Goal: Task Accomplishment & Management: Manage account settings

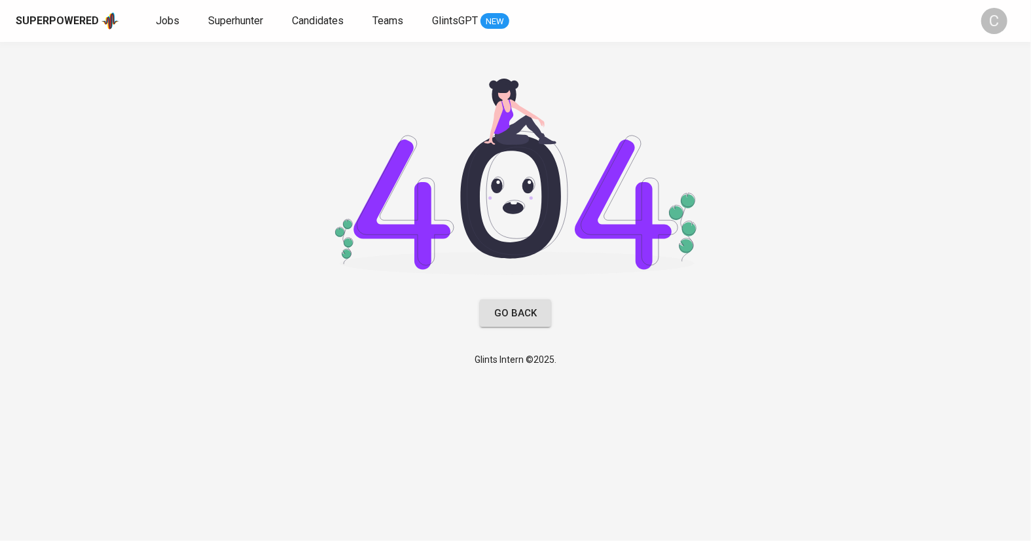
click at [615, 376] on div "Glints Intern ©2025." at bounding box center [515, 359] width 1031 height 34
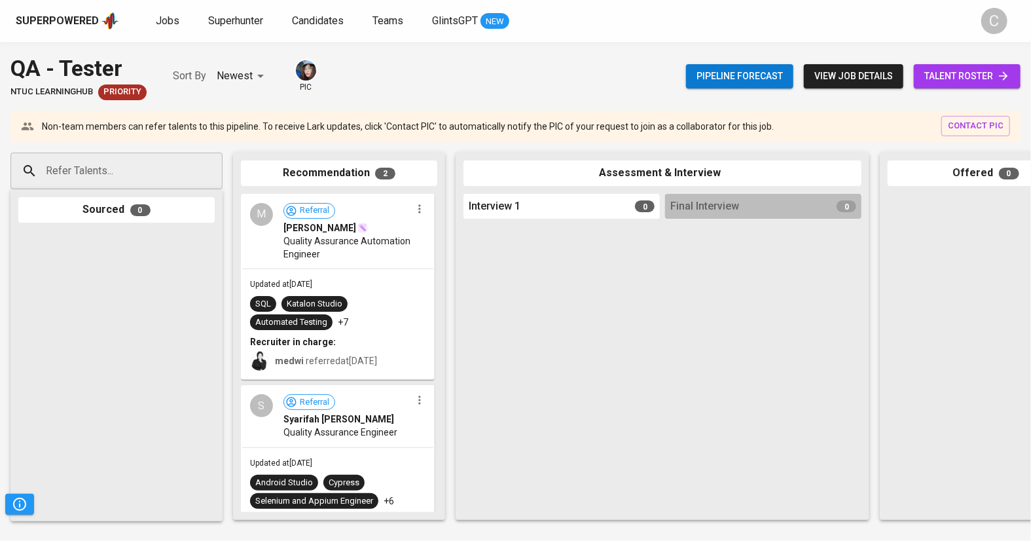
click at [141, 175] on input "Refer Talents..." at bounding box center [111, 170] width 137 height 25
paste input "[EMAIL_ADDRESS][DOMAIN_NAME]"
type input "yesayas.napitu@gmail.com"
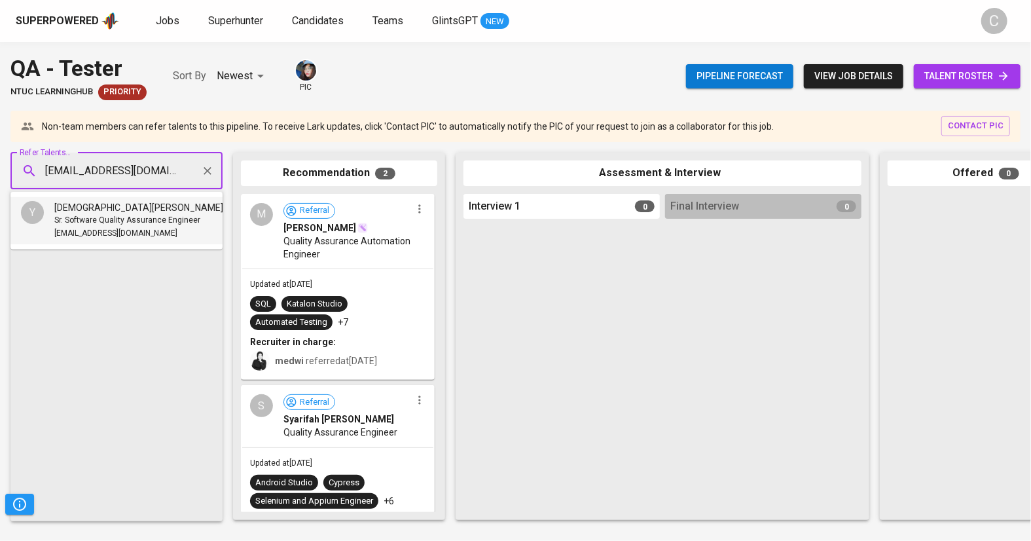
click at [129, 210] on span "Yesayas Fransiscus" at bounding box center [138, 207] width 169 height 13
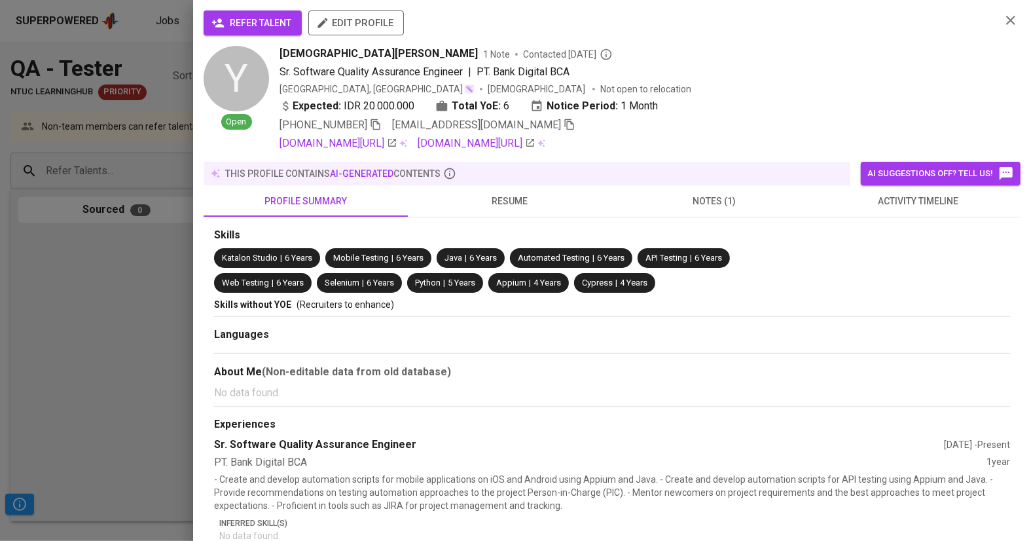
click at [238, 21] on span "refer talent" at bounding box center [252, 23] width 77 height 16
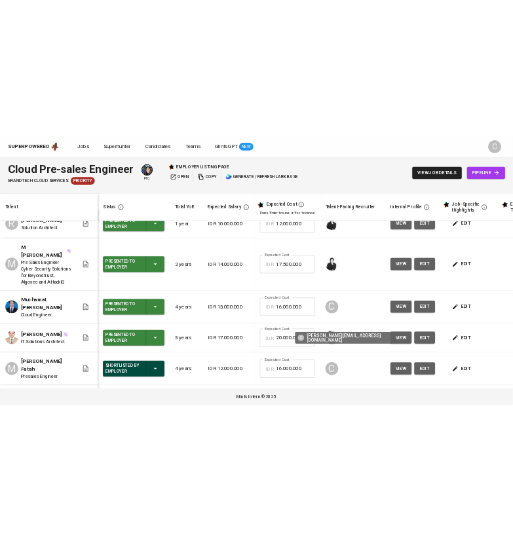
scroll to position [47, 0]
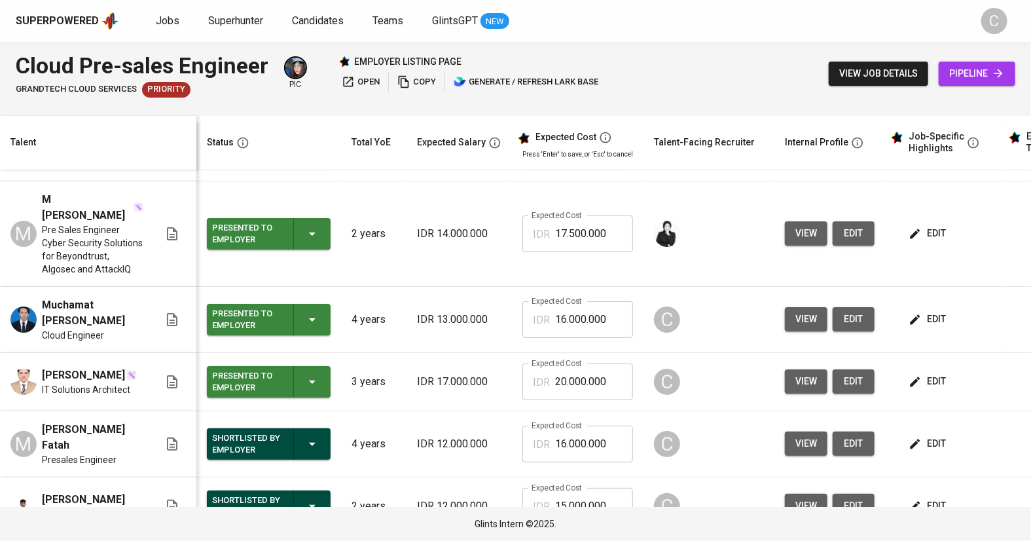
click at [798, 440] on span "view" at bounding box center [806, 443] width 22 height 16
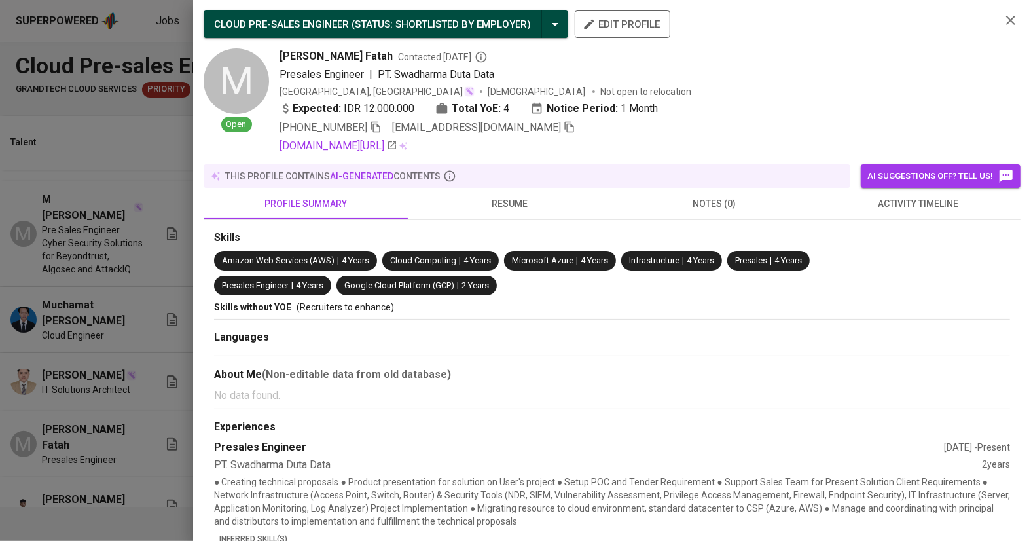
click at [564, 126] on icon "button" at bounding box center [570, 127] width 12 height 12
click at [365, 103] on div "Expected: IDR 12.000.000" at bounding box center [347, 109] width 135 height 16
click at [564, 127] on icon "button" at bounding box center [570, 127] width 12 height 12
click at [410, 100] on div "[PERSON_NAME] Fatah Contacted [DATE] Presales Engineer | PT. Swadharma Duta Dat…" at bounding box center [635, 100] width 711 height 105
click at [564, 132] on icon "button" at bounding box center [570, 127] width 12 height 12
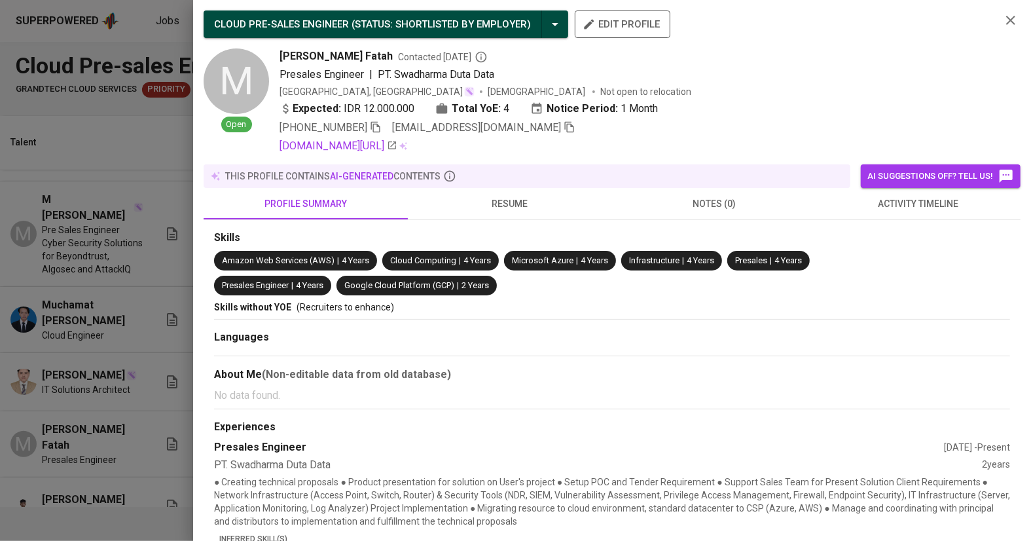
click at [126, 141] on div at bounding box center [515, 270] width 1031 height 541
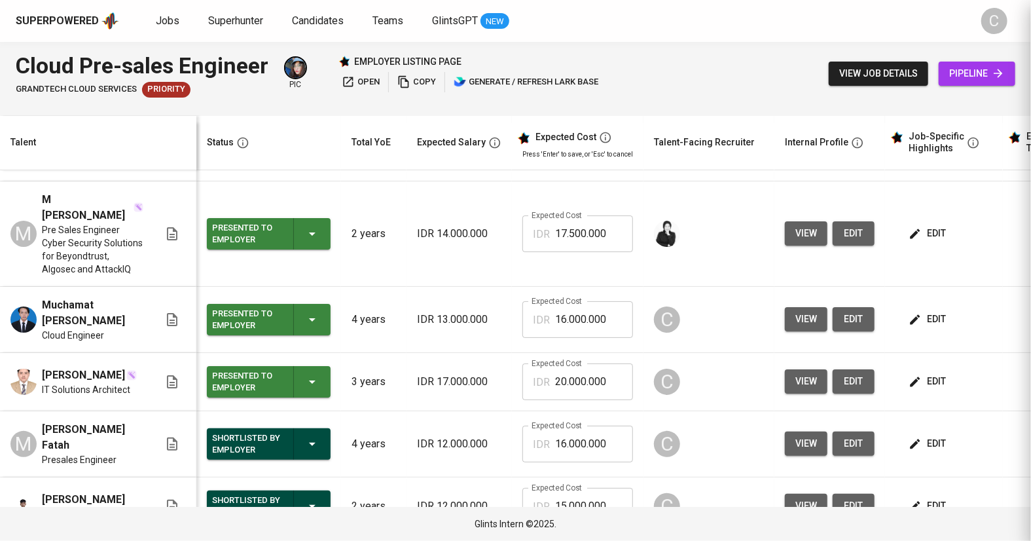
click at [120, 138] on div at bounding box center [515, 270] width 1031 height 541
click at [216, 24] on span "Superhunter" at bounding box center [235, 20] width 55 height 12
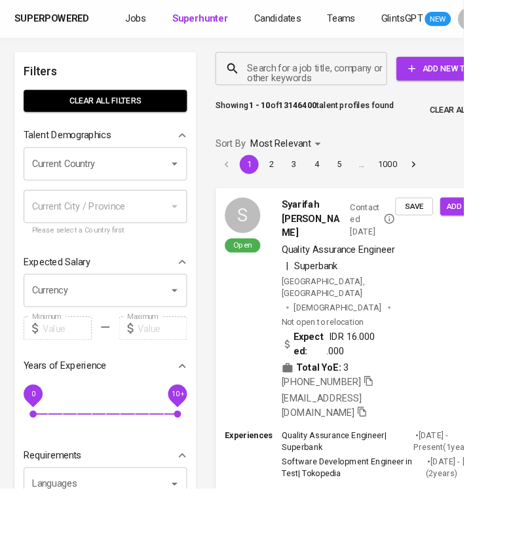
click at [370, 89] on div "Search for a job title, company or other keywords" at bounding box center [333, 76] width 190 height 37
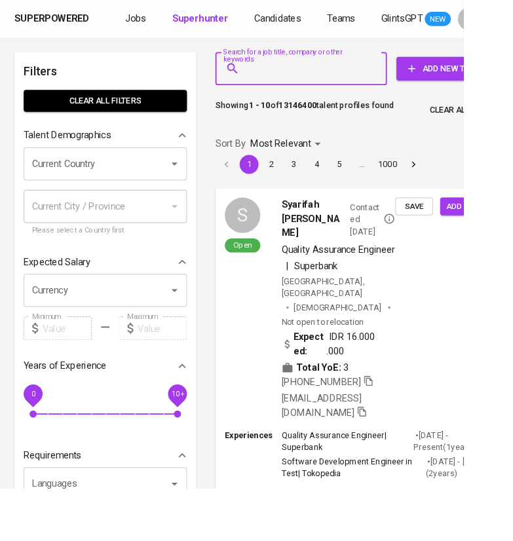
paste input "[EMAIL_ADDRESS][DOMAIN_NAME]"
type input "[EMAIL_ADDRESS][DOMAIN_NAME]"
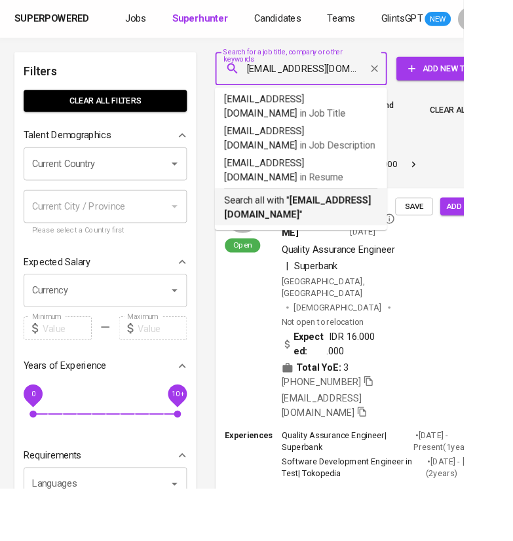
click at [321, 223] on b "[EMAIL_ADDRESS][DOMAIN_NAME]" at bounding box center [329, 229] width 162 height 28
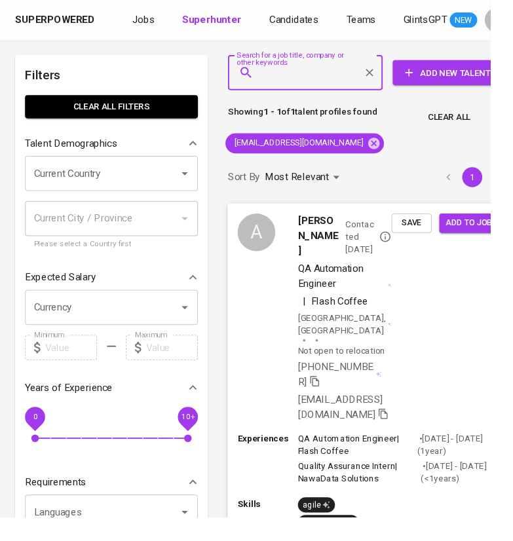
click at [427, 231] on span "Save" at bounding box center [430, 233] width 29 height 15
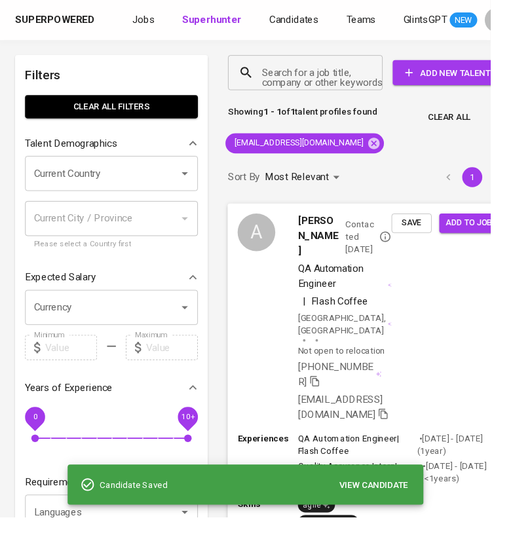
click at [441, 291] on div "A [PERSON_NAME] Contacted [DATE] QA Automation Engineer | Flash Coffee [GEOGRAP…" at bounding box center [384, 331] width 293 height 239
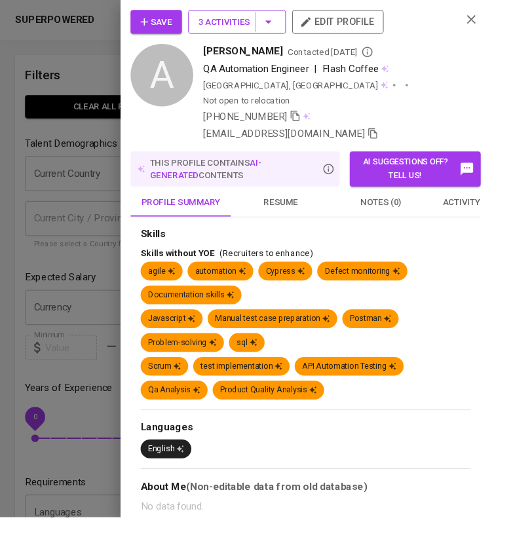
click at [244, 20] on span "3 Activities" at bounding box center [247, 23] width 81 height 16
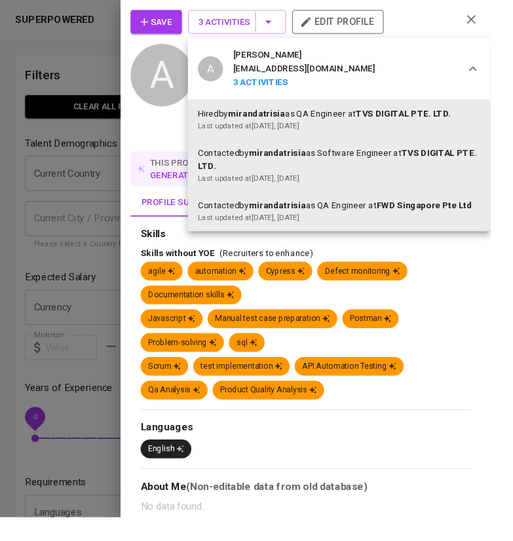
click at [92, 286] on div at bounding box center [256, 270] width 513 height 541
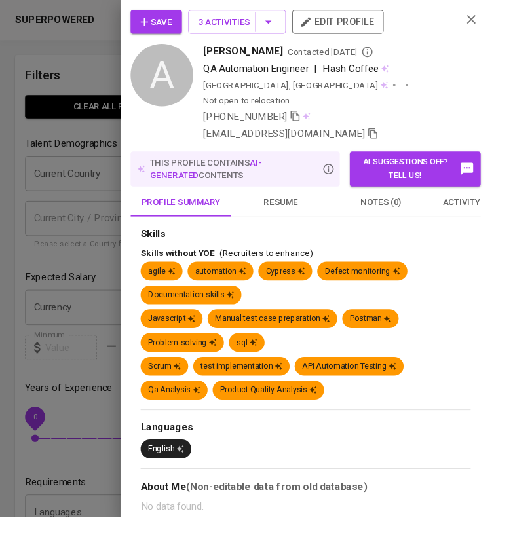
click at [73, 215] on div at bounding box center [256, 270] width 513 height 541
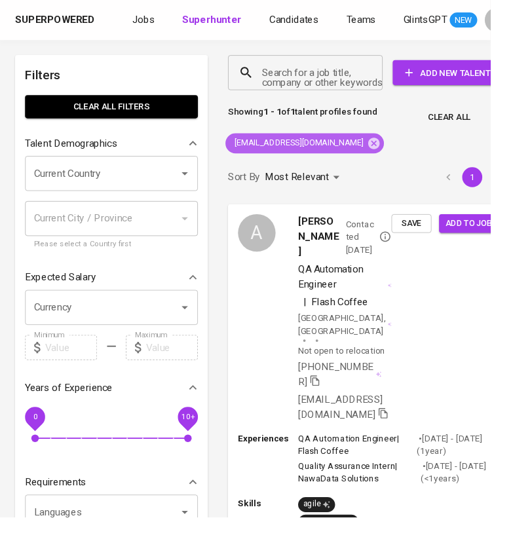
click at [385, 153] on icon at bounding box center [391, 149] width 12 height 12
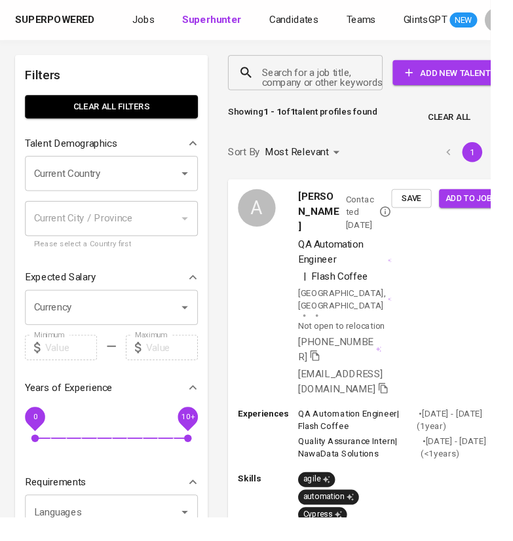
click at [331, 76] on input "Search for a job title, company or other keywords" at bounding box center [322, 76] width 104 height 25
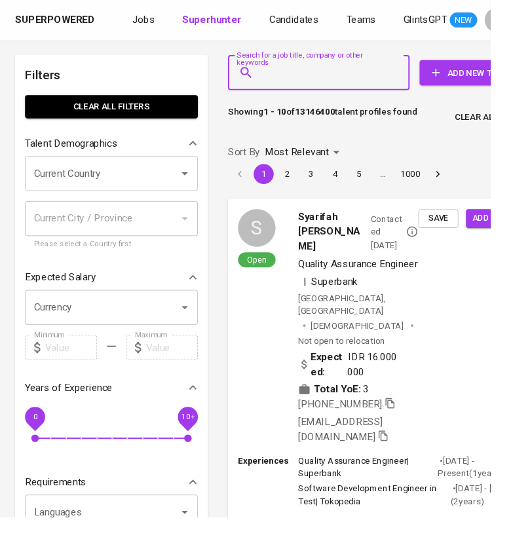
click at [331, 76] on input "Search for a job title, company or other keywords" at bounding box center [336, 76] width 132 height 25
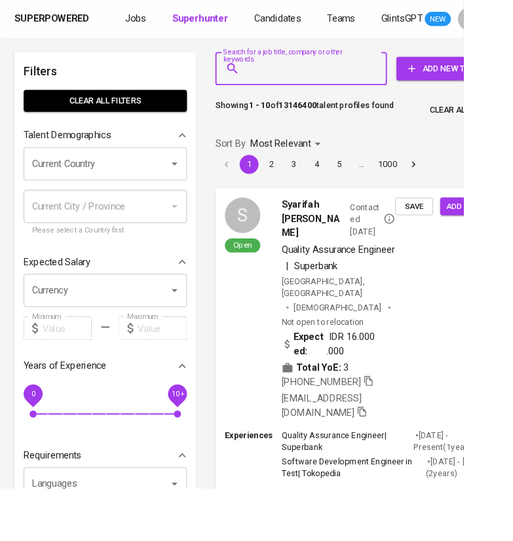
paste input "[DOMAIN_NAME][EMAIL_ADDRESS][DOMAIN_NAME]"
type input "[DOMAIN_NAME][EMAIL_ADDRESS][DOMAIN_NAME]"
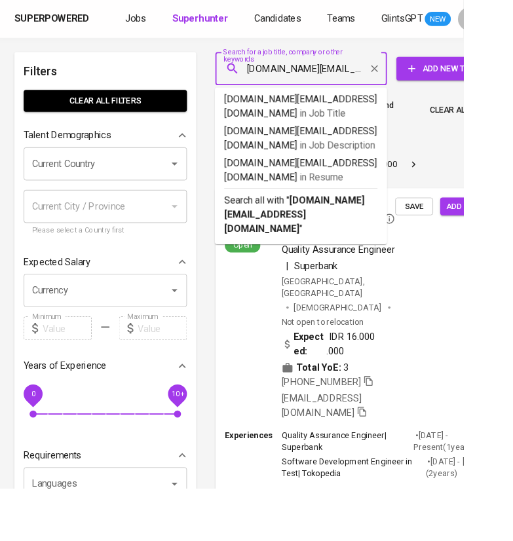
scroll to position [0, 12]
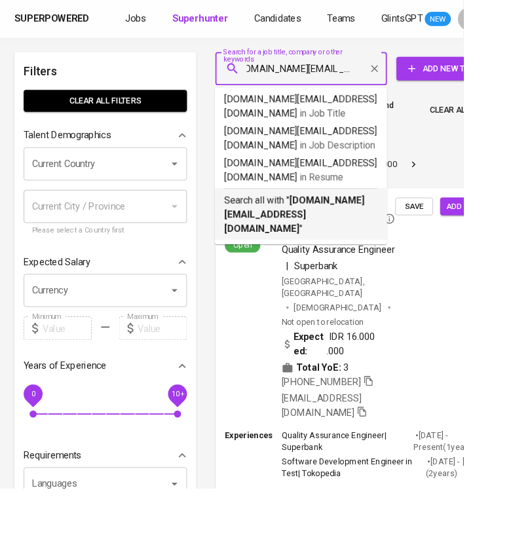
click at [293, 214] on p "Search all with " [DOMAIN_NAME][EMAIL_ADDRESS][DOMAIN_NAME] "" at bounding box center [333, 237] width 170 height 47
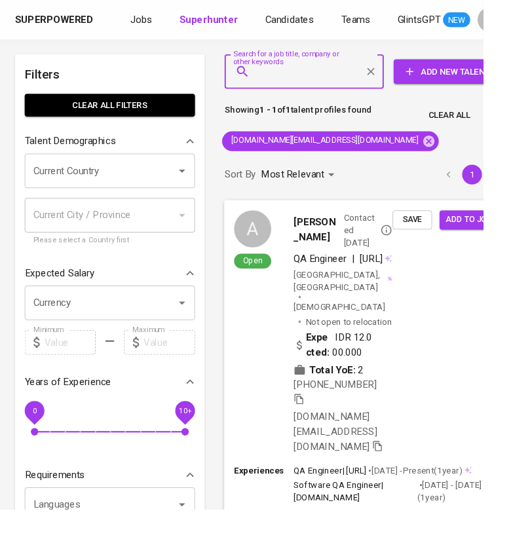
click at [426, 231] on span "Save" at bounding box center [437, 233] width 29 height 15
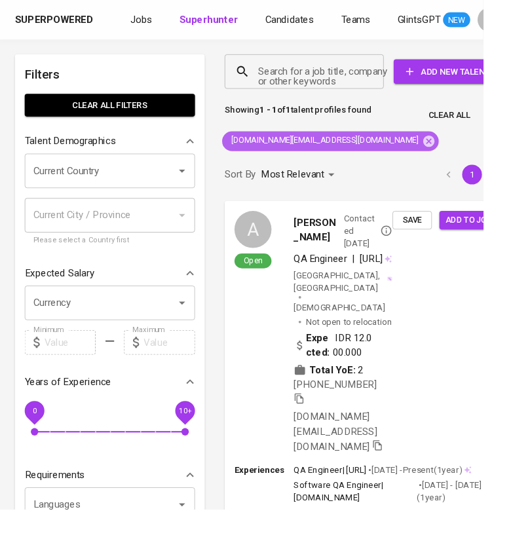
click at [361, 151] on span "[DOMAIN_NAME][EMAIL_ADDRESS][DOMAIN_NAME]" at bounding box center [344, 149] width 216 height 12
click at [449, 151] on icon at bounding box center [455, 149] width 12 height 12
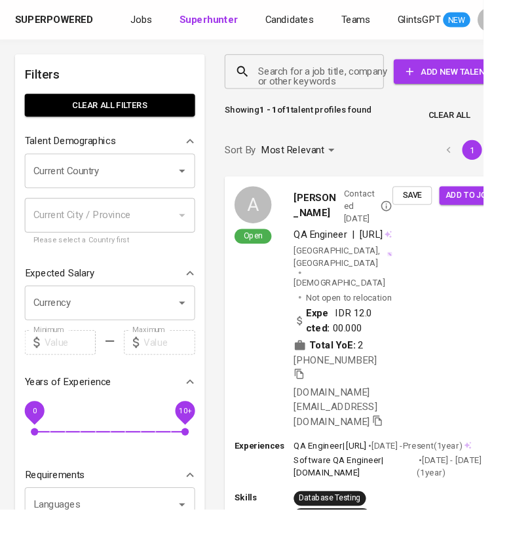
click at [327, 89] on div "Search for a job title, company or other keywords" at bounding box center [322, 76] width 169 height 37
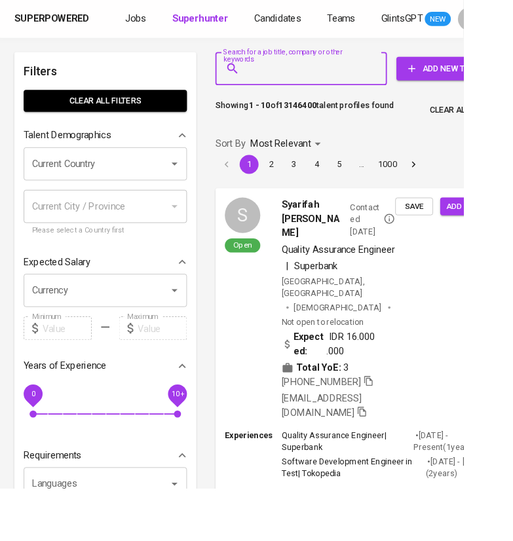
paste input "[EMAIL_ADDRESS][DOMAIN_NAME]"
type input "[EMAIL_ADDRESS][DOMAIN_NAME]"
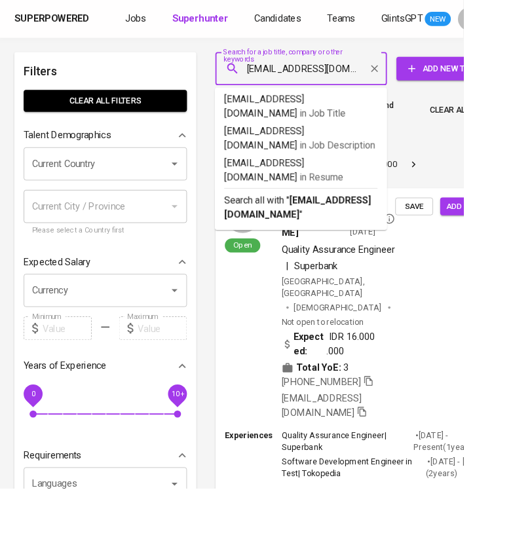
scroll to position [0, 52]
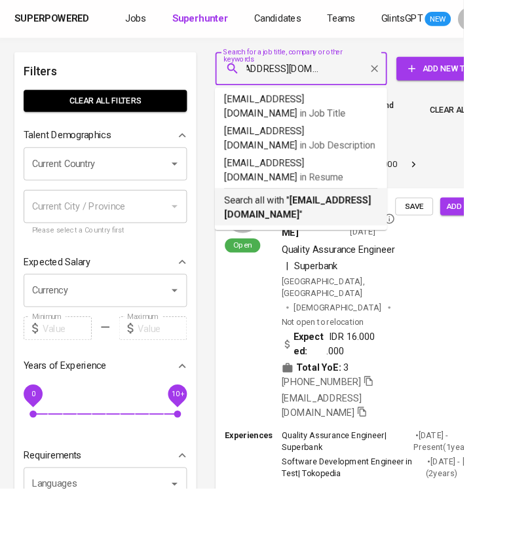
click at [314, 214] on p "Search all with " [EMAIL_ADDRESS][DOMAIN_NAME] "" at bounding box center [333, 229] width 170 height 31
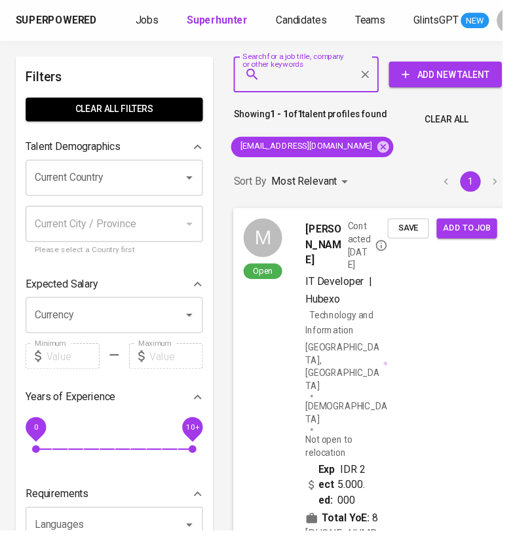
click at [412, 232] on span "Save" at bounding box center [416, 232] width 29 height 15
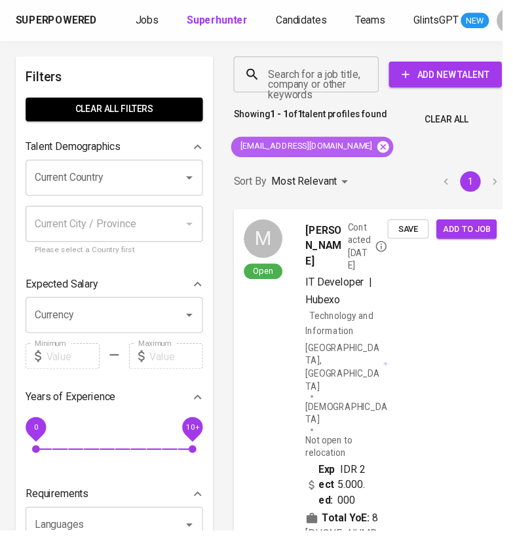
click at [397, 153] on icon at bounding box center [391, 149] width 12 height 12
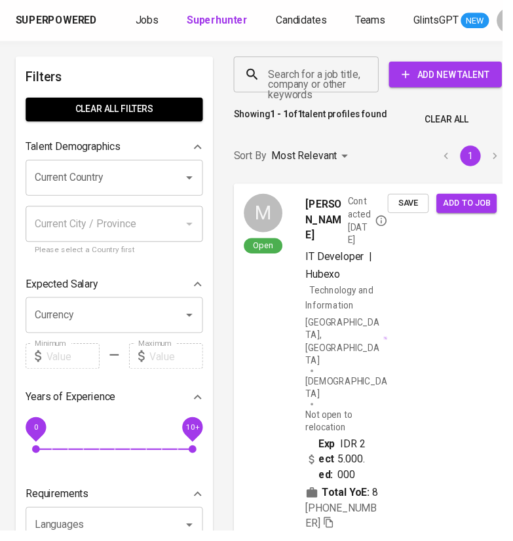
click at [338, 81] on input "Search for a job title, company or other keywords" at bounding box center [315, 76] width 90 height 25
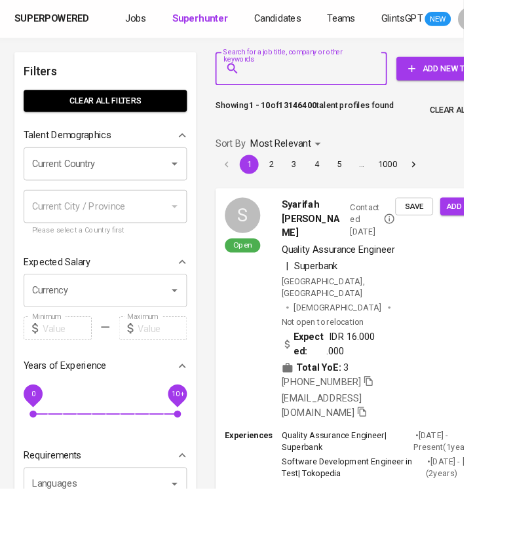
paste input "[EMAIL_ADDRESS][DOMAIN_NAME]"
type input "[EMAIL_ADDRESS][DOMAIN_NAME]"
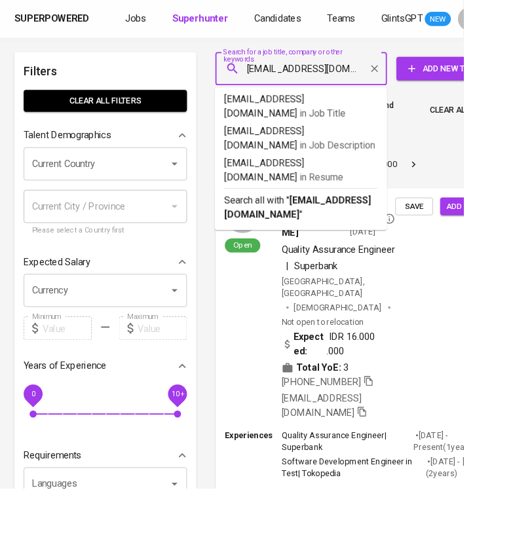
scroll to position [0, 5]
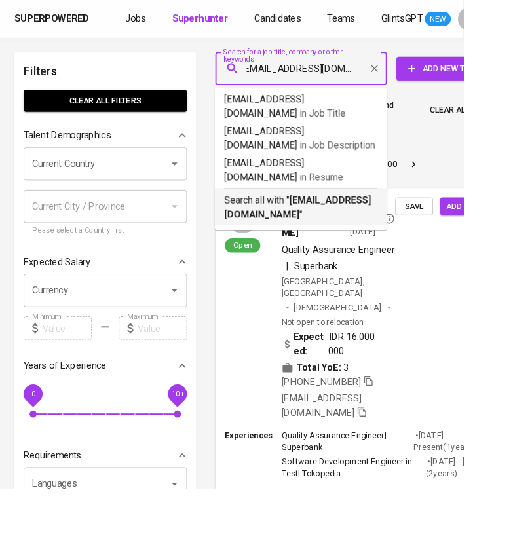
click at [345, 222] on b "lintangc.perwita@gmail.com" at bounding box center [329, 229] width 162 height 28
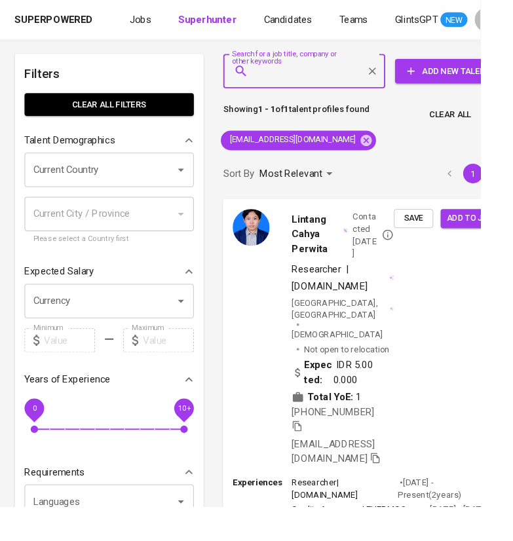
click at [441, 232] on span "Save" at bounding box center [441, 232] width 29 height 15
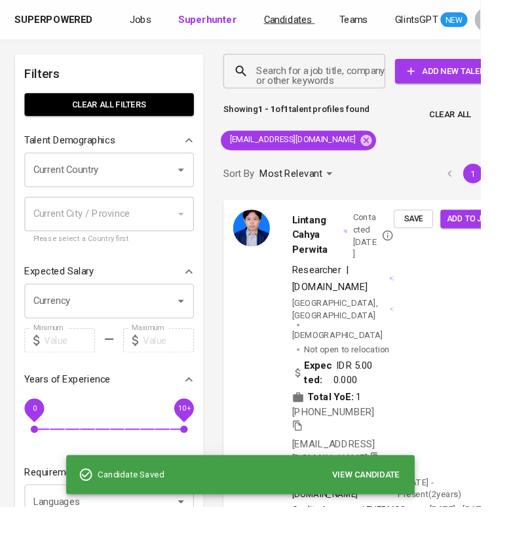
click at [305, 20] on span "Candidates" at bounding box center [307, 20] width 52 height 12
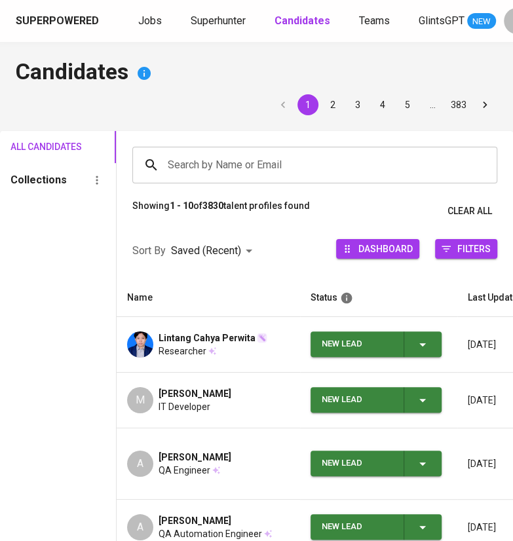
click at [424, 343] on icon "button" at bounding box center [422, 344] width 7 height 3
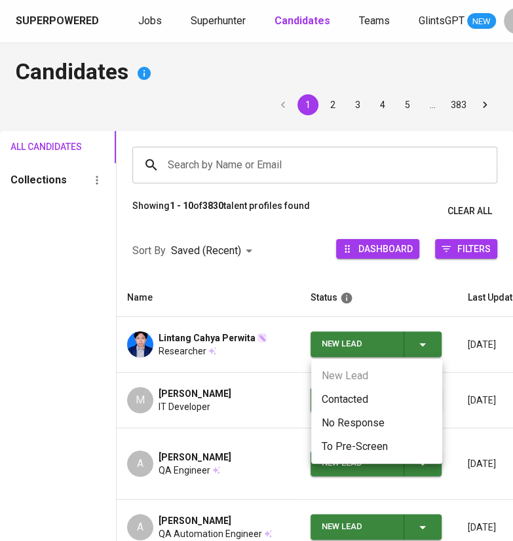
click at [369, 397] on li "Contacted" at bounding box center [376, 400] width 131 height 24
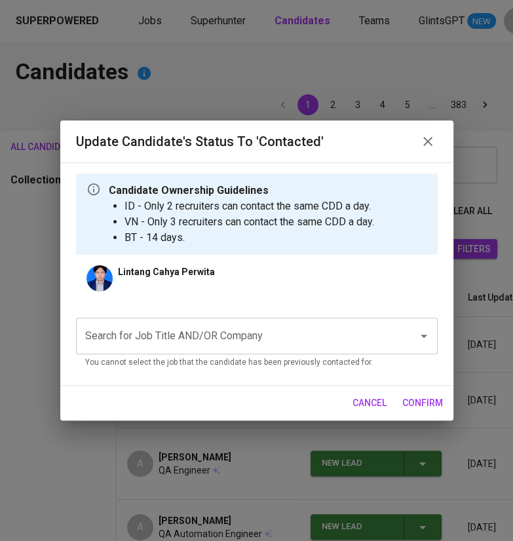
click at [263, 336] on input "Search for Job Title AND/OR Company" at bounding box center [238, 335] width 313 height 25
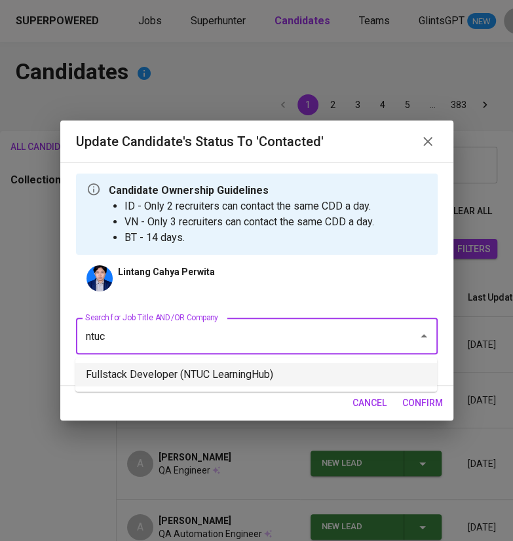
click at [186, 365] on li "Fullstack Developer (NTUC LearningHub)" at bounding box center [255, 375] width 361 height 24
type input "ntuc"
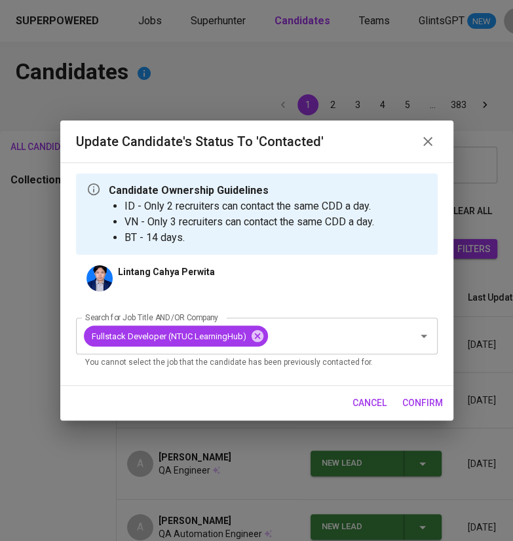
click at [420, 403] on span "confirm" at bounding box center [422, 403] width 41 height 16
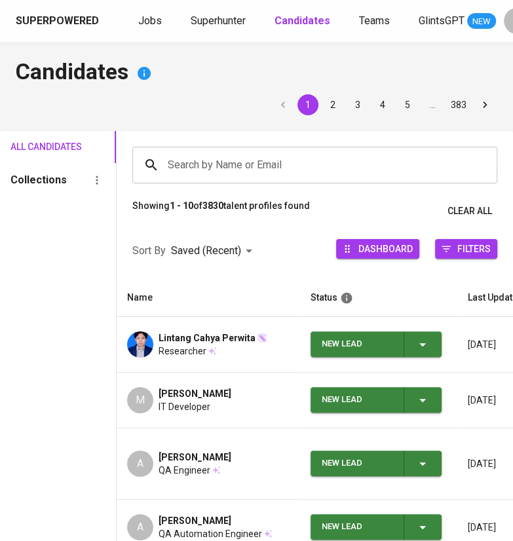
click at [434, 390] on span "New Lead" at bounding box center [376, 400] width 120 height 26
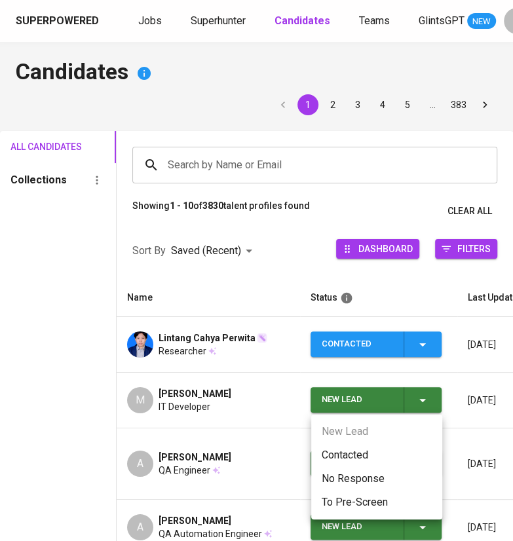
click at [349, 452] on li "Contacted" at bounding box center [376, 455] width 131 height 24
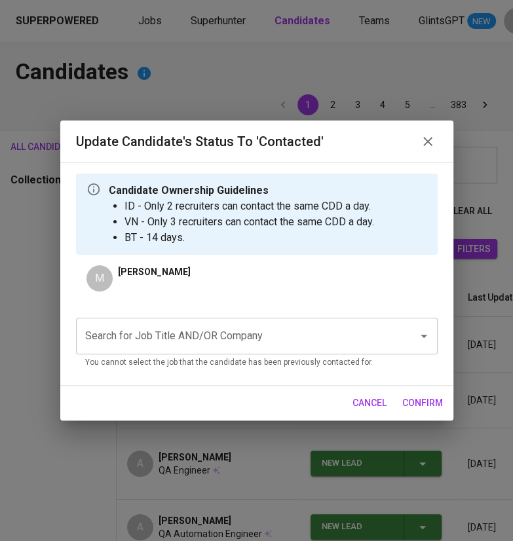
click at [245, 346] on input "Search for Job Title AND/OR Company" at bounding box center [238, 335] width 313 height 25
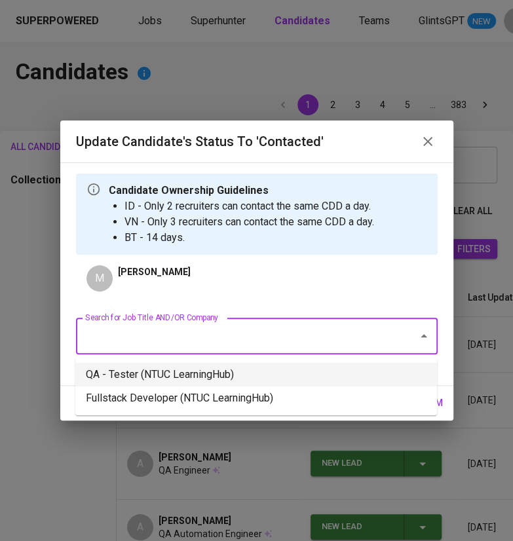
click at [200, 374] on li "QA - Tester (NTUC LearningHub)" at bounding box center [255, 375] width 361 height 24
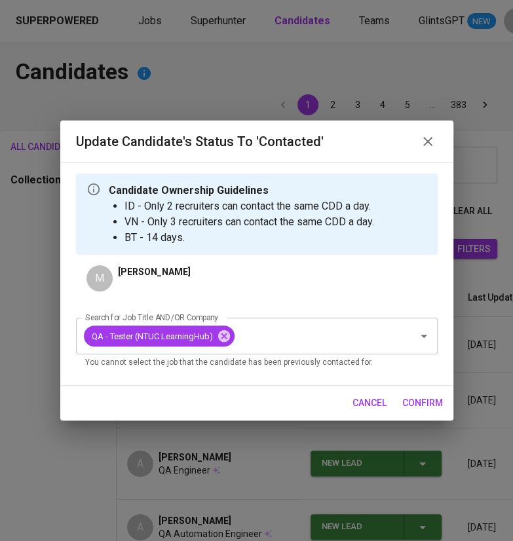
click at [411, 410] on span "confirm" at bounding box center [422, 403] width 41 height 16
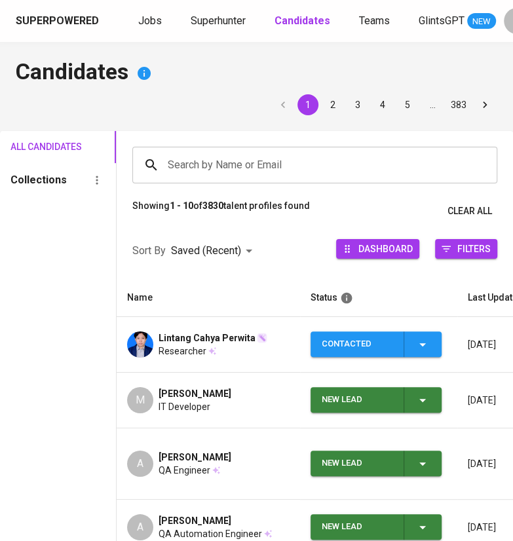
click at [436, 452] on span "New Lead" at bounding box center [376, 463] width 120 height 26
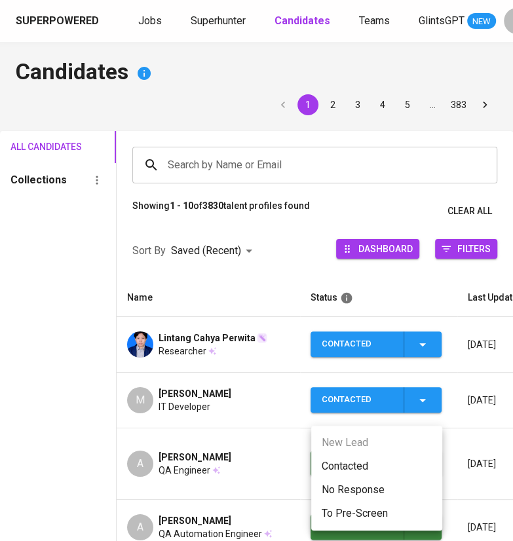
click at [365, 456] on li "Contacted" at bounding box center [376, 466] width 131 height 24
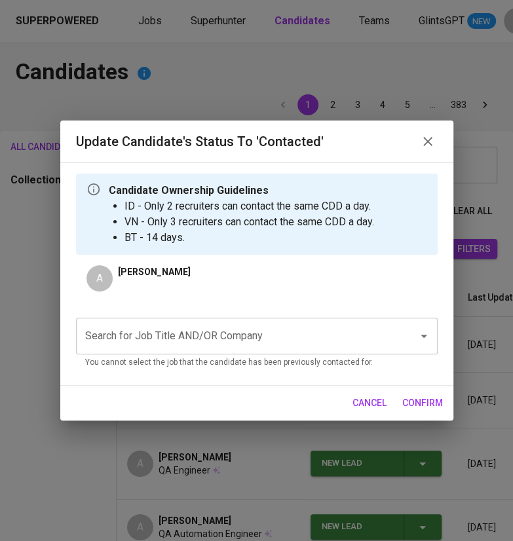
click at [290, 340] on input "Search for Job Title AND/OR Company" at bounding box center [238, 335] width 313 height 25
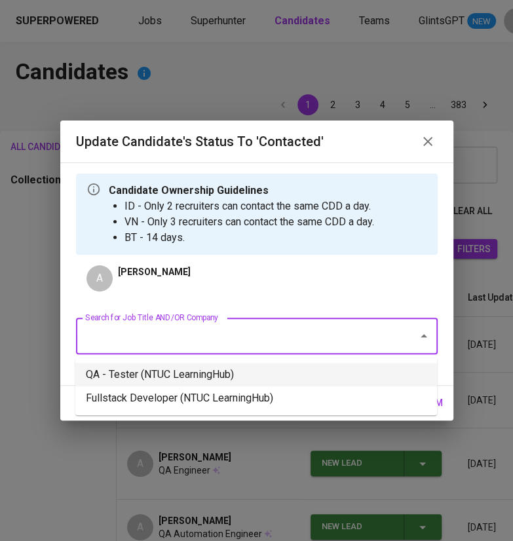
click at [258, 371] on li "QA - Tester (NTUC LearningHub)" at bounding box center [255, 375] width 361 height 24
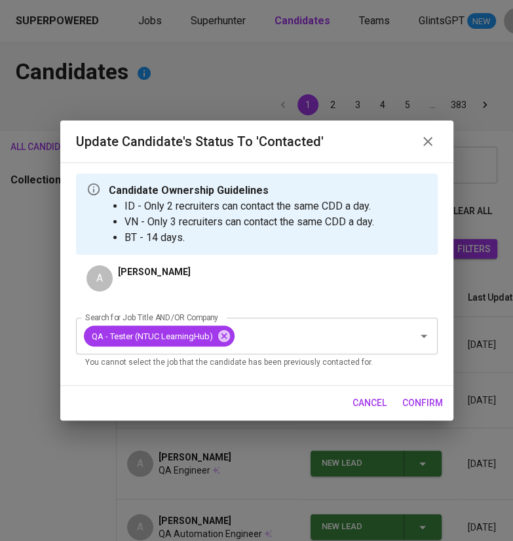
click at [426, 397] on span "confirm" at bounding box center [422, 403] width 41 height 16
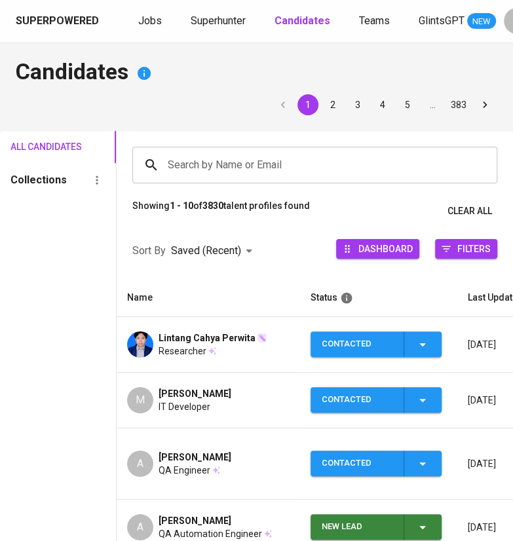
click at [473, 0] on html "Superpowered Jobs Superhunter Candidates Teams GlintsGPT NEW C Candidates 1 2 3…" at bounding box center [256, 493] width 513 height 986
